Goal: Task Accomplishment & Management: Manage account settings

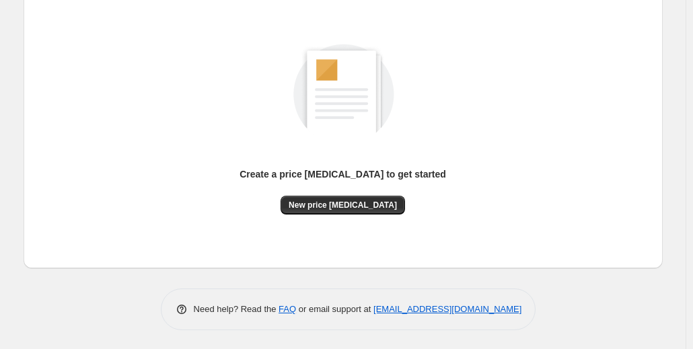
scroll to position [155, 0]
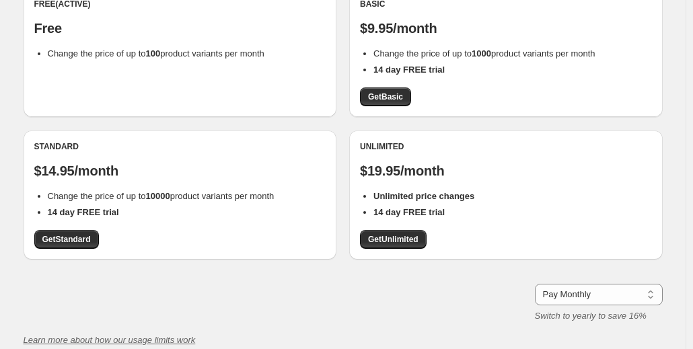
scroll to position [20, 0]
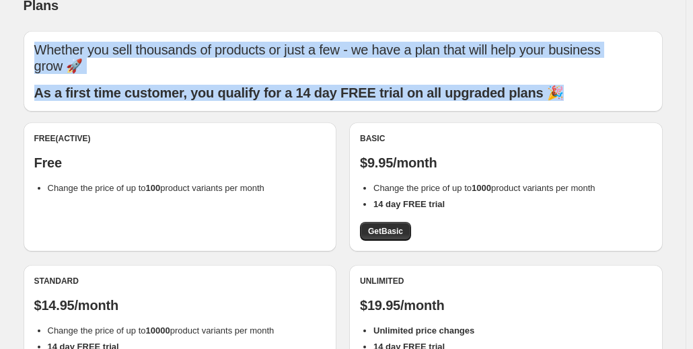
drag, startPoint x: 30, startPoint y: 42, endPoint x: 591, endPoint y: 108, distance: 564.1
click at [592, 108] on div "Whether you sell thousands of products or just a few - we have a plan that will…" at bounding box center [343, 71] width 639 height 81
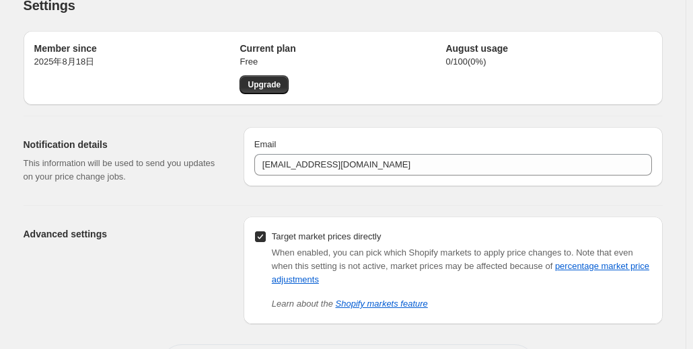
drag, startPoint x: 198, startPoint y: 215, endPoint x: 7, endPoint y: 156, distance: 200.6
click at [198, 215] on div "Advanced settings Target market prices directly When enabled, you can pick whic…" at bounding box center [338, 265] width 650 height 118
